Goal: Find contact information: Find contact information

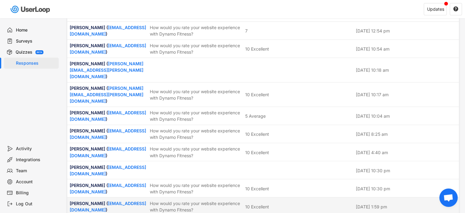
scroll to position [1009, 0]
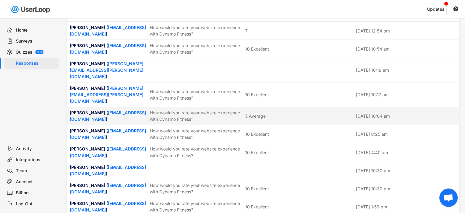
click at [246, 113] on div "5 Average" at bounding box center [255, 116] width 20 height 6
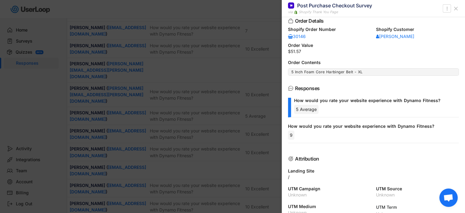
scroll to position [57, 0]
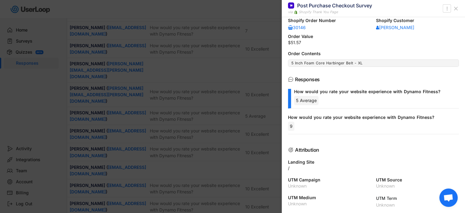
click at [319, 120] on div "How would you rate your website experience with Dynamo Fitness?" at bounding box center [371, 117] width 166 height 6
click at [311, 117] on div "How would you rate your website experience with Dynamo Fitness?" at bounding box center [371, 117] width 166 height 6
click at [324, 90] on div "How would you rate your website experience with Dynamo Fitness?" at bounding box center [374, 92] width 160 height 6
click at [321, 95] on div "How would you rate your website experience with Dynamo Fitness?" at bounding box center [376, 92] width 165 height 7
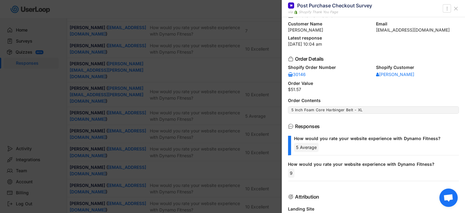
scroll to position [0, 0]
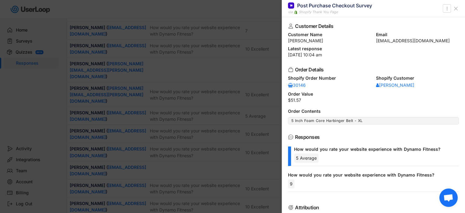
click at [455, 8] on icon at bounding box center [456, 9] width 6 height 6
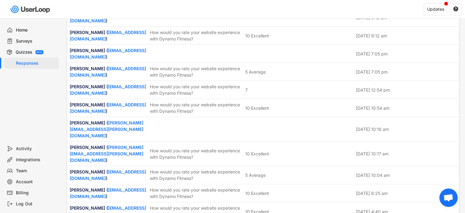
scroll to position [948, 0]
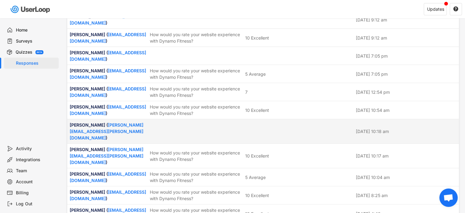
click at [268, 128] on div at bounding box center [298, 131] width 107 height 6
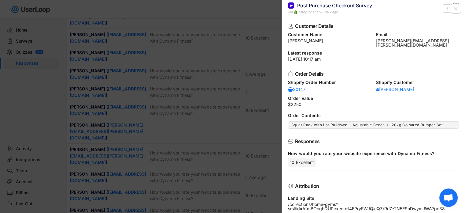
click at [457, 7] on use at bounding box center [455, 8] width 3 height 3
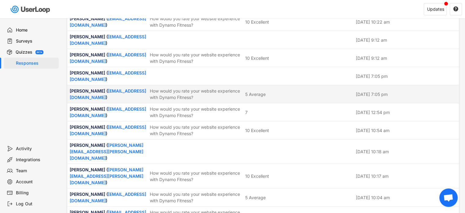
scroll to position [917, 0]
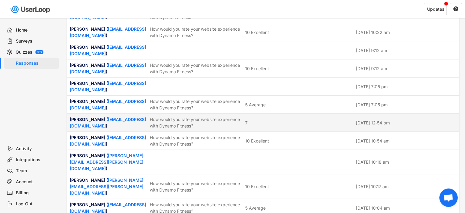
click at [295, 119] on div "7" at bounding box center [298, 122] width 107 height 6
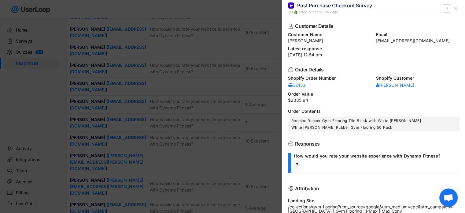
scroll to position [856, 0]
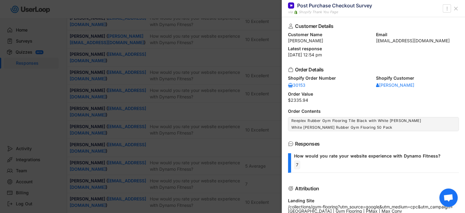
click at [458, 9] on icon at bounding box center [456, 9] width 6 height 6
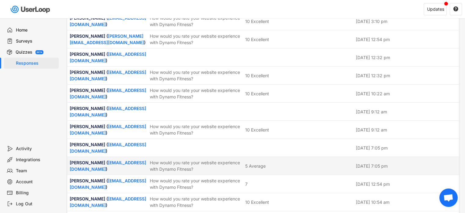
click at [272, 162] on div "5 Average" at bounding box center [298, 165] width 107 height 6
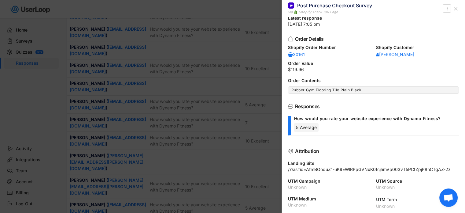
scroll to position [948, 0]
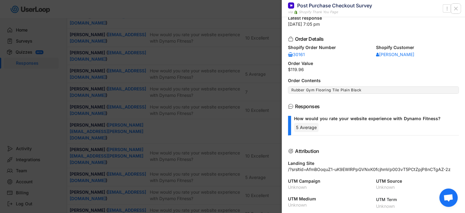
click at [457, 9] on use at bounding box center [455, 8] width 3 height 3
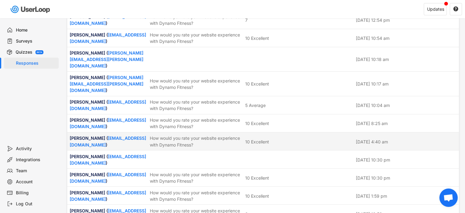
scroll to position [1009, 0]
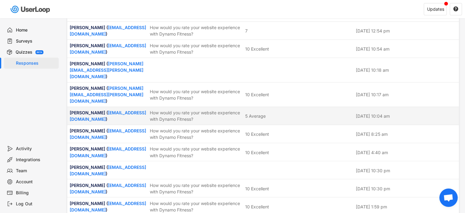
click at [280, 113] on div "5 Average" at bounding box center [298, 116] width 107 height 6
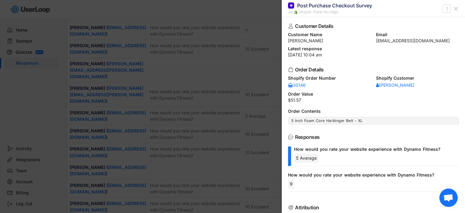
click at [290, 135] on icon at bounding box center [291, 137] width 6 height 6
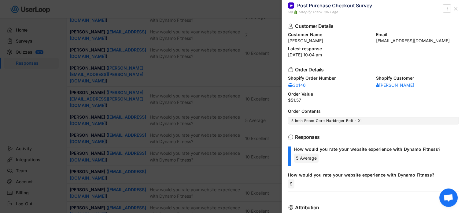
scroll to position [979, 0]
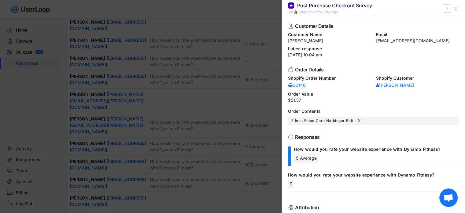
click at [456, 7] on icon at bounding box center [456, 9] width 6 height 6
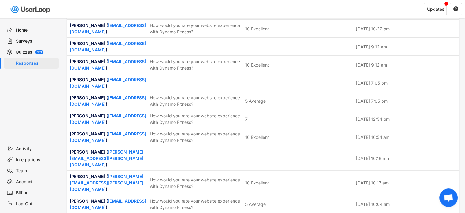
scroll to position [917, 0]
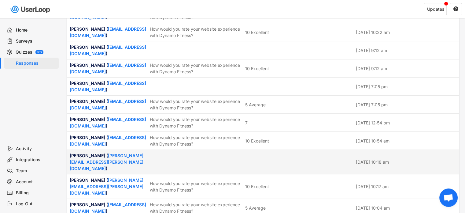
click at [301, 150] on div "[PERSON_NAME] ( [PERSON_NAME][EMAIL_ADDRESS][PERSON_NAME][DOMAIN_NAME] ) [DATE]…" at bounding box center [263, 162] width 392 height 24
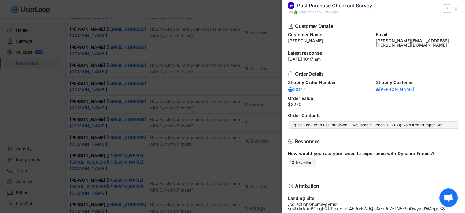
click at [455, 8] on icon at bounding box center [456, 9] width 6 height 6
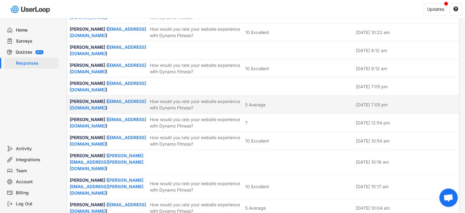
drag, startPoint x: 296, startPoint y: 88, endPoint x: 323, endPoint y: 120, distance: 41.3
click at [297, 101] on div "5 Average" at bounding box center [298, 104] width 107 height 6
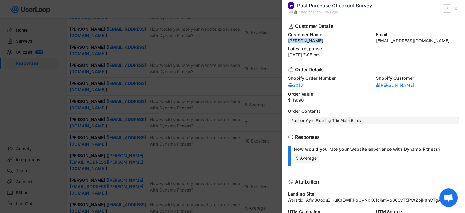
drag, startPoint x: 287, startPoint y: 40, endPoint x: 317, endPoint y: 40, distance: 30.3
click at [317, 40] on div "Customer Details Customer Name [PERSON_NAME] Email [EMAIL_ADDRESS][DOMAIN_NAME]…" at bounding box center [373, 114] width 183 height 195
copy div "[PERSON_NAME]"
drag, startPoint x: 372, startPoint y: 40, endPoint x: 427, endPoint y: 40, distance: 54.7
click at [427, 40] on div "Customer Name [PERSON_NAME] Email [EMAIL_ADDRESS][DOMAIN_NAME]" at bounding box center [373, 37] width 171 height 10
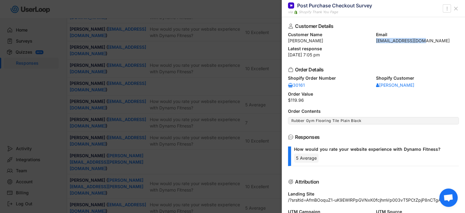
copy div "[EMAIL_ADDRESS][DOMAIN_NAME]"
click at [456, 9] on use at bounding box center [455, 8] width 3 height 3
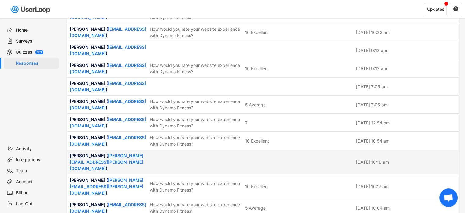
click at [259, 150] on div "[PERSON_NAME] ( [PERSON_NAME][EMAIL_ADDRESS][PERSON_NAME][DOMAIN_NAME] ) [DATE]…" at bounding box center [263, 162] width 392 height 24
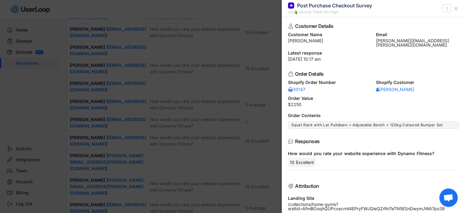
click at [458, 8] on icon at bounding box center [456, 9] width 6 height 6
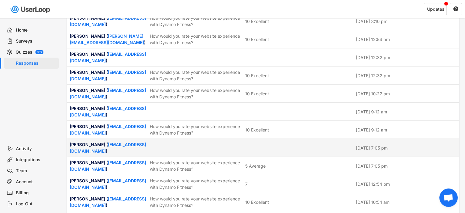
scroll to position [856, 0]
click at [305, 139] on div "[PERSON_NAME] ( [EMAIL_ADDRESS][DOMAIN_NAME] ) [DATE] 7:05 pm" at bounding box center [263, 148] width 392 height 18
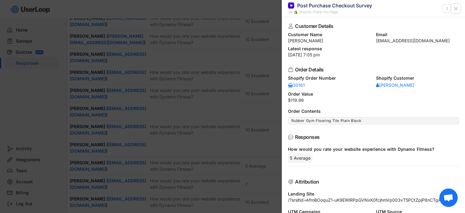
drag, startPoint x: 455, startPoint y: 11, endPoint x: 454, endPoint y: 14, distance: 3.7
click at [455, 11] on icon at bounding box center [456, 9] width 6 height 6
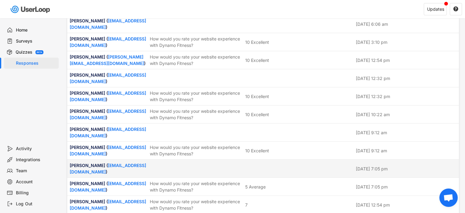
scroll to position [826, 0]
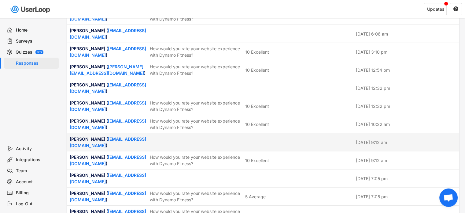
click at [299, 133] on div "[PERSON_NAME] ( [EMAIL_ADDRESS][DOMAIN_NAME] ) [DATE] 9:12 am" at bounding box center [263, 142] width 392 height 18
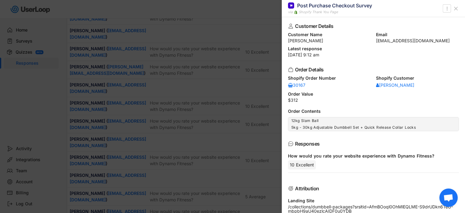
click at [458, 7] on icon at bounding box center [456, 9] width 6 height 6
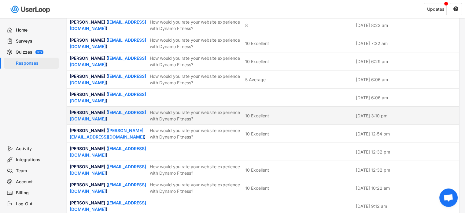
scroll to position [734, 0]
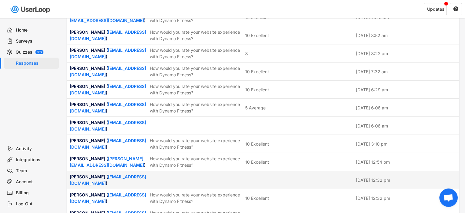
click at [283, 177] on div at bounding box center [298, 180] width 107 height 6
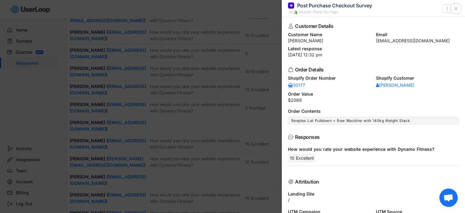
click at [455, 9] on icon at bounding box center [456, 9] width 6 height 6
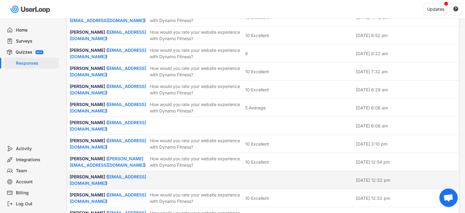
click at [275, 177] on div at bounding box center [298, 180] width 107 height 6
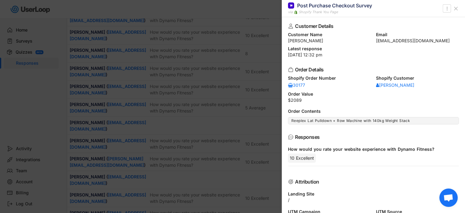
click at [456, 5] on button at bounding box center [456, 9] width 10 height 10
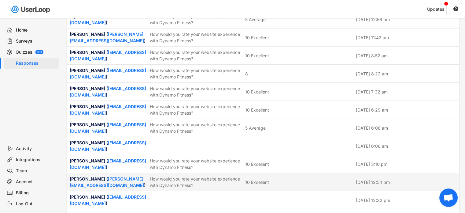
scroll to position [703, 0]
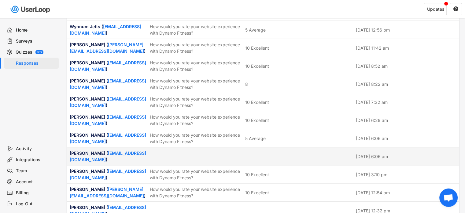
click at [284, 153] on div at bounding box center [298, 156] width 107 height 6
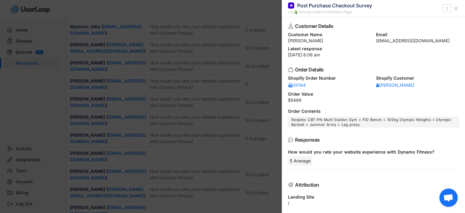
click at [294, 41] on div "[PERSON_NAME]" at bounding box center [329, 41] width 83 height 4
drag, startPoint x: 287, startPoint y: 40, endPoint x: 344, endPoint y: 40, distance: 57.5
click at [344, 40] on div "Customer Details Customer Name [PERSON_NAME] Email [EMAIL_ADDRESS][DOMAIN_NAME]…" at bounding box center [373, 114] width 183 height 195
copy div "[PERSON_NAME]"
drag, startPoint x: 373, startPoint y: 41, endPoint x: 438, endPoint y: 41, distance: 65.1
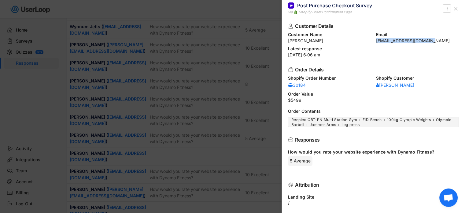
click at [438, 42] on div "Customer Name [PERSON_NAME] Email [EMAIL_ADDRESS][DOMAIN_NAME]" at bounding box center [373, 37] width 171 height 10
copy div "[EMAIL_ADDRESS][DOMAIN_NAME]"
click at [454, 7] on icon at bounding box center [456, 9] width 6 height 6
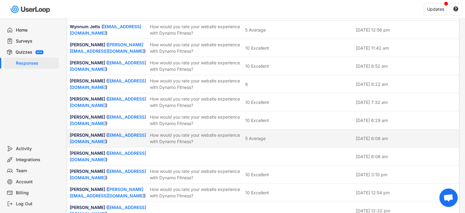
click at [275, 135] on div "5 Average" at bounding box center [298, 138] width 107 height 6
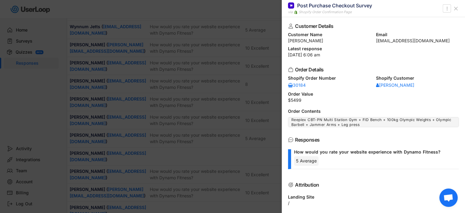
click at [454, 8] on icon at bounding box center [456, 9] width 6 height 6
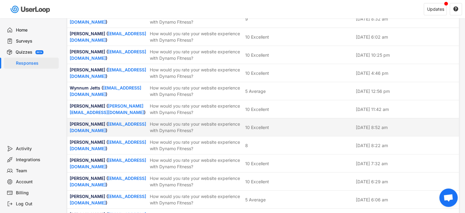
scroll to position [581, 0]
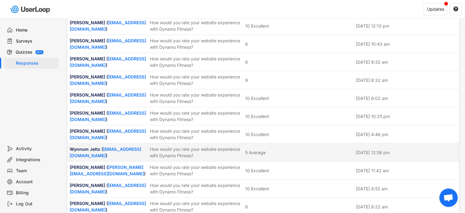
click at [300, 149] on div "5 Average" at bounding box center [298, 152] width 107 height 6
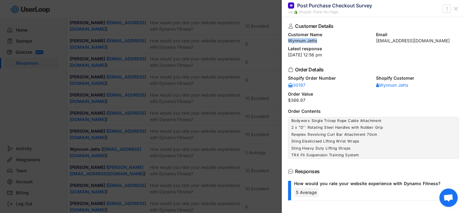
drag, startPoint x: 287, startPoint y: 42, endPoint x: 323, endPoint y: 40, distance: 35.8
click at [323, 41] on div "Customer Details Customer Name Wynnum Jetts Email [EMAIL_ADDRESS][DOMAIN_NAME] …" at bounding box center [373, 114] width 183 height 195
copy div "Wynnum Jetts"
drag, startPoint x: 374, startPoint y: 41, endPoint x: 424, endPoint y: 39, distance: 49.9
click at [424, 39] on div "[EMAIL_ADDRESS][DOMAIN_NAME]" at bounding box center [417, 41] width 83 height 4
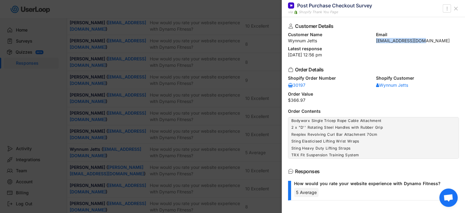
copy div "[EMAIL_ADDRESS][DOMAIN_NAME]"
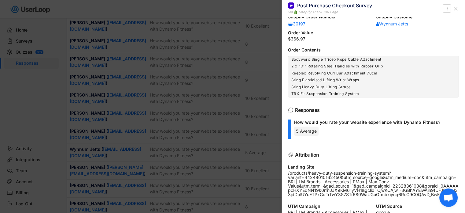
scroll to position [0, 0]
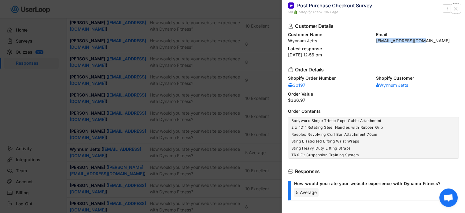
click at [456, 8] on use at bounding box center [455, 8] width 3 height 3
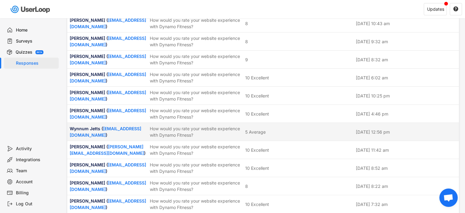
scroll to position [612, 0]
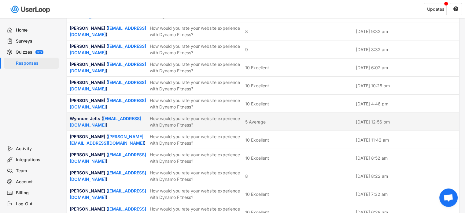
click at [289, 118] on div "5 Average" at bounding box center [298, 121] width 107 height 6
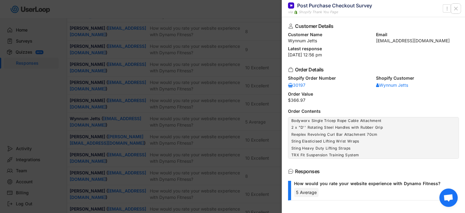
click at [455, 8] on use at bounding box center [455, 8] width 3 height 3
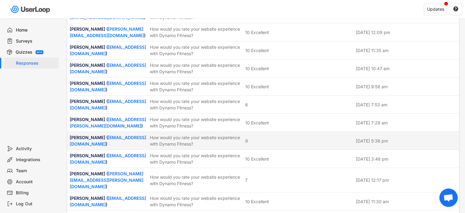
scroll to position [0, 0]
